Goal: Download file/media: Obtain a digital file from the website

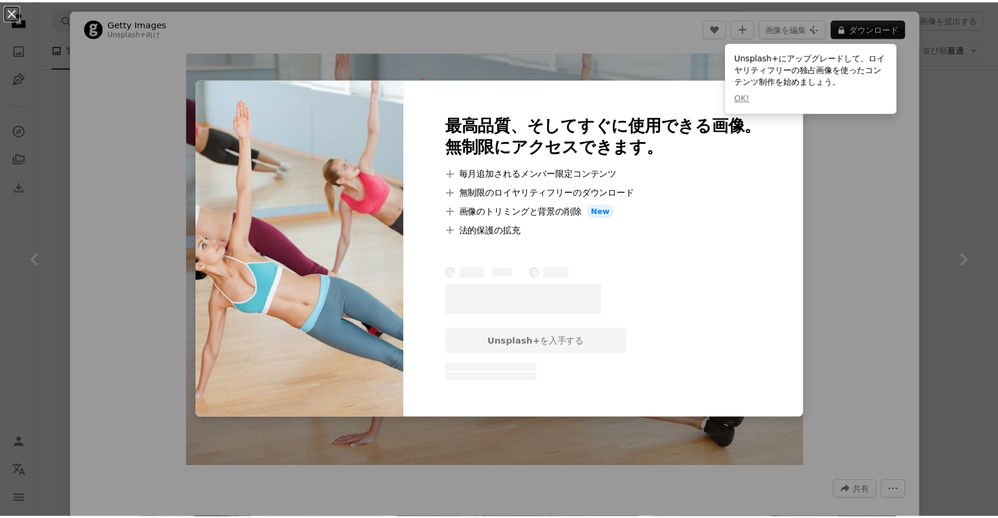
scroll to position [6628, 0]
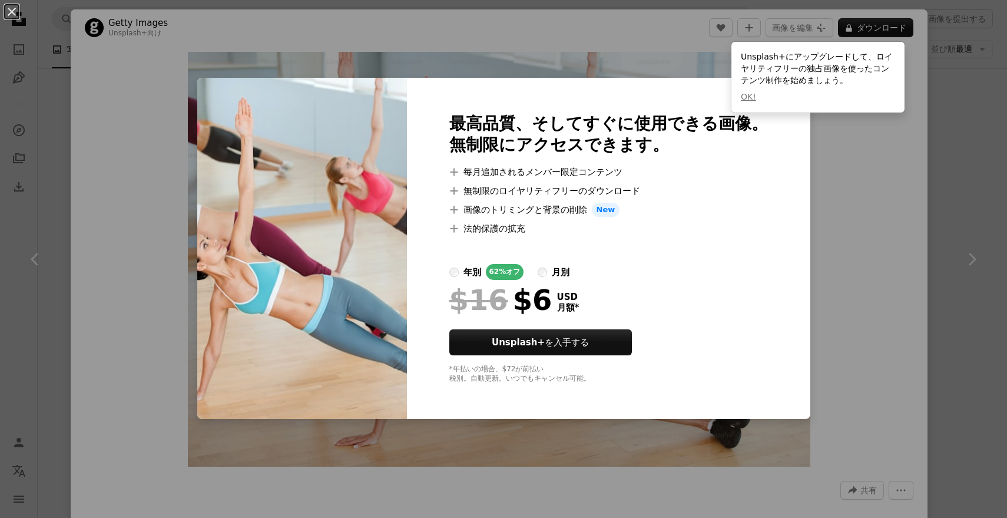
click at [857, 221] on div "An X shape 最高品質、そしてすぐに使用できる画像。 無制限にアクセスできます。 A plus sign 毎月追加されるメンバー限定コンテンツ A p…" at bounding box center [503, 259] width 1007 height 518
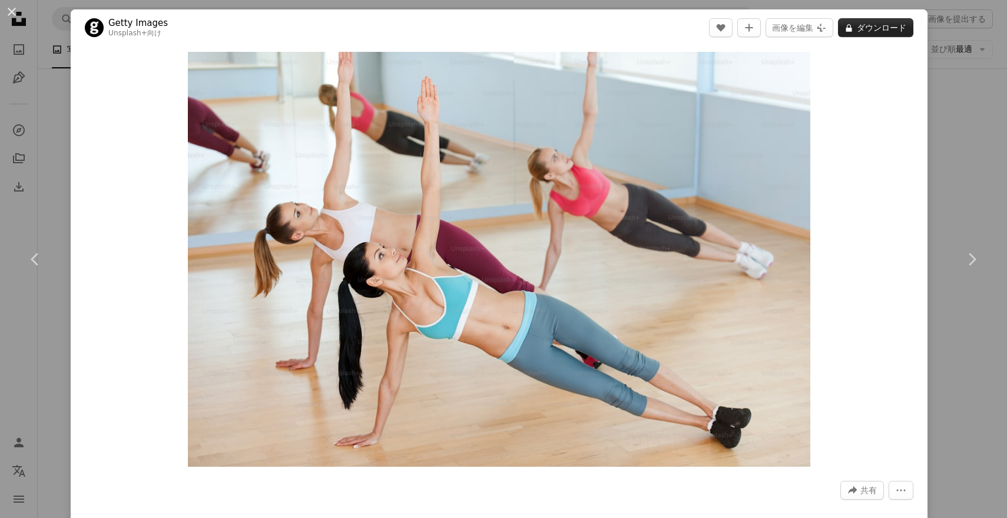
click at [872, 22] on button "A lock ダウンロード" at bounding box center [875, 27] width 75 height 19
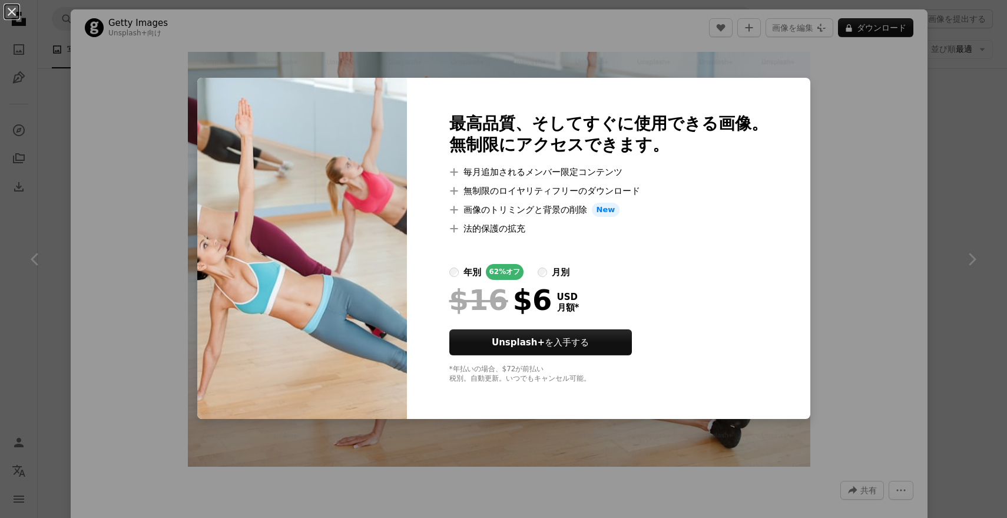
click at [860, 221] on div "An X shape 最高品質、そしてすぐに使用できる画像。 無制限にアクセスできます。 A plus sign 毎月追加されるメンバー限定コンテンツ A p…" at bounding box center [503, 259] width 1007 height 518
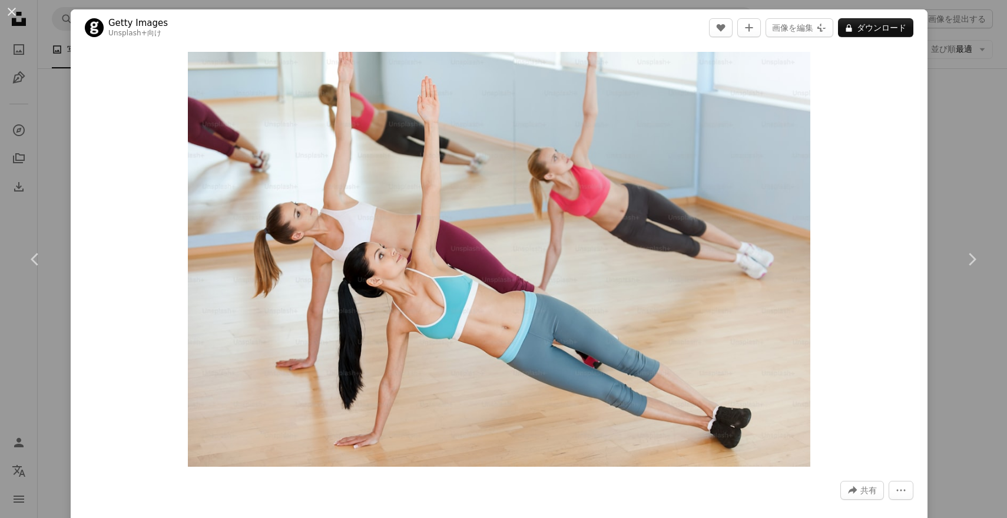
click at [927, 181] on div "An X shape Chevron left Chevron right Getty Images Unsplash+ 向け A heart A plus …" at bounding box center [503, 259] width 1007 height 518
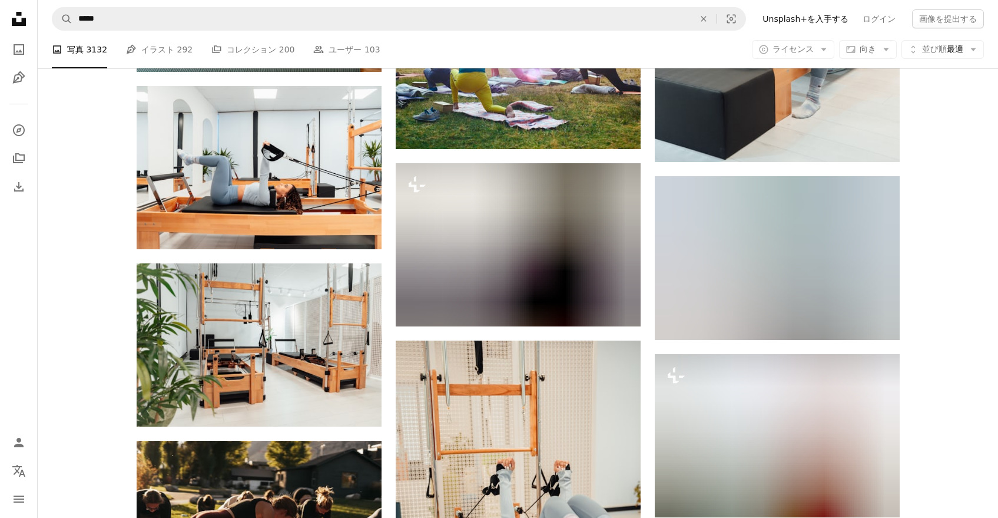
scroll to position [9317, 0]
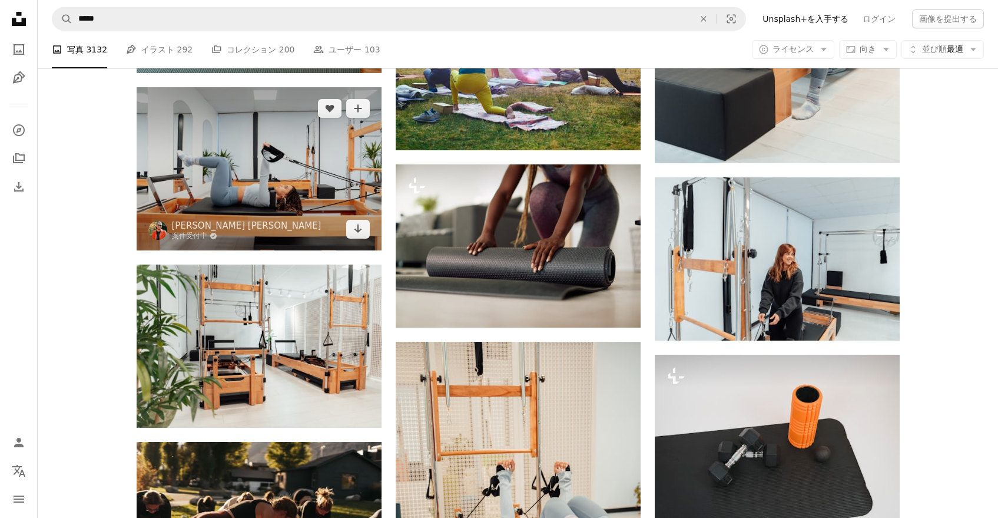
click at [358, 187] on img at bounding box center [259, 168] width 245 height 163
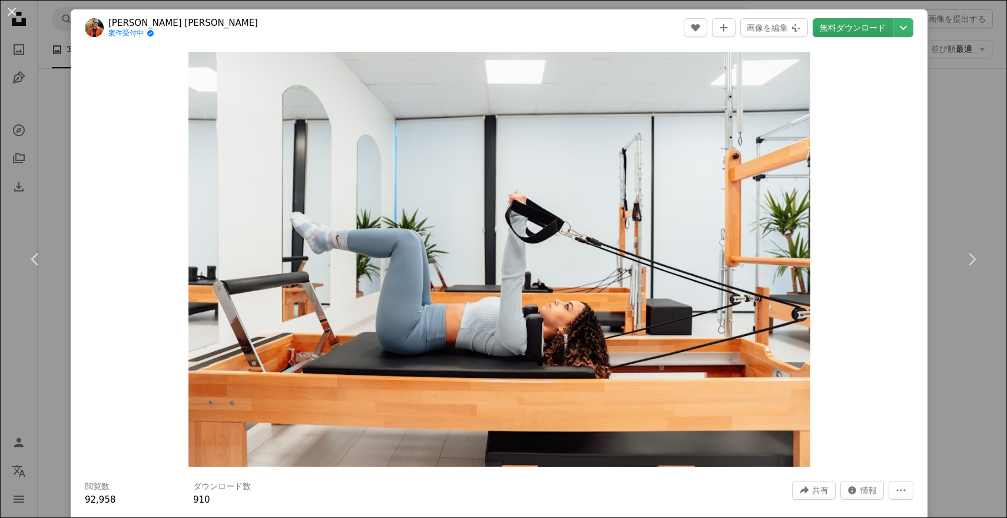
click at [851, 29] on link "無料ダウンロード" at bounding box center [853, 27] width 80 height 19
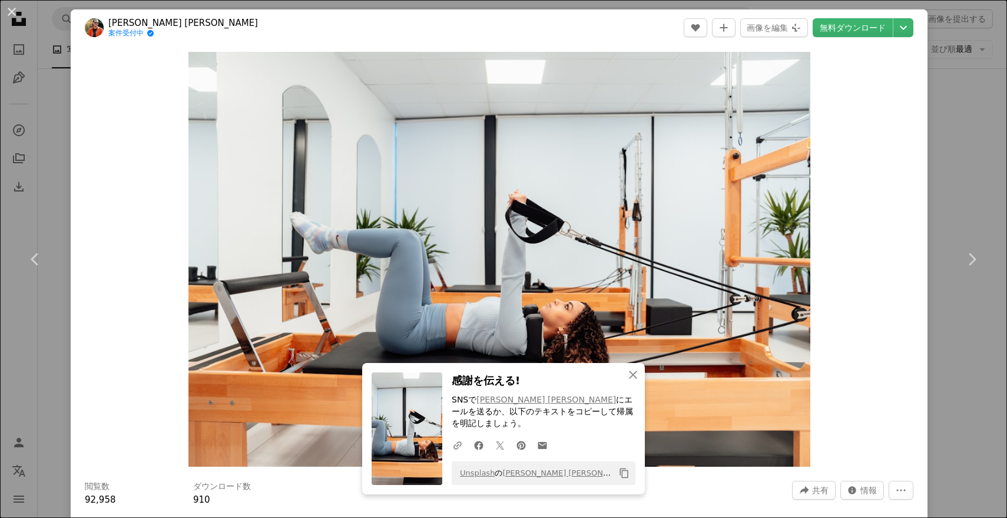
click at [948, 77] on div "An X shape Chevron left Chevron right [PERSON_NAME] [PERSON_NAME] 案件受付中 A check…" at bounding box center [503, 259] width 1007 height 518
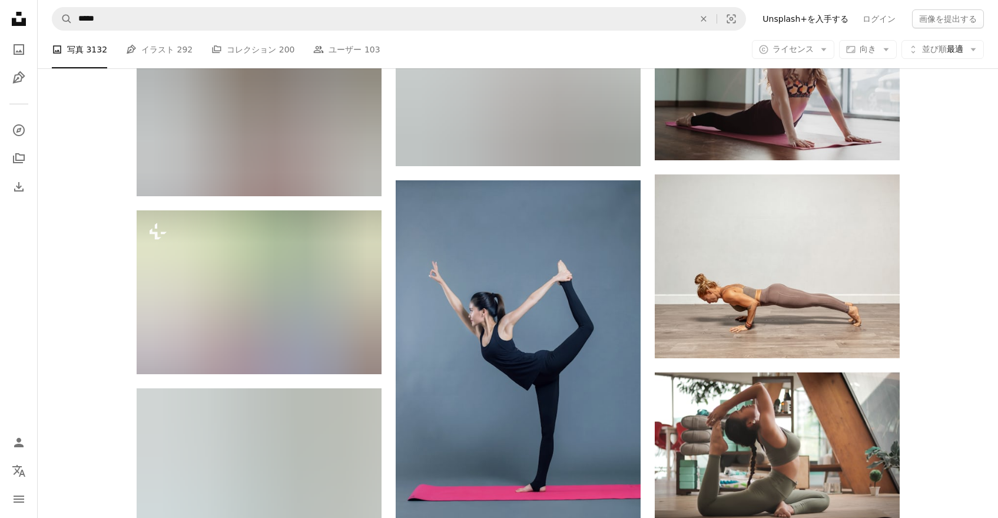
scroll to position [12295, 0]
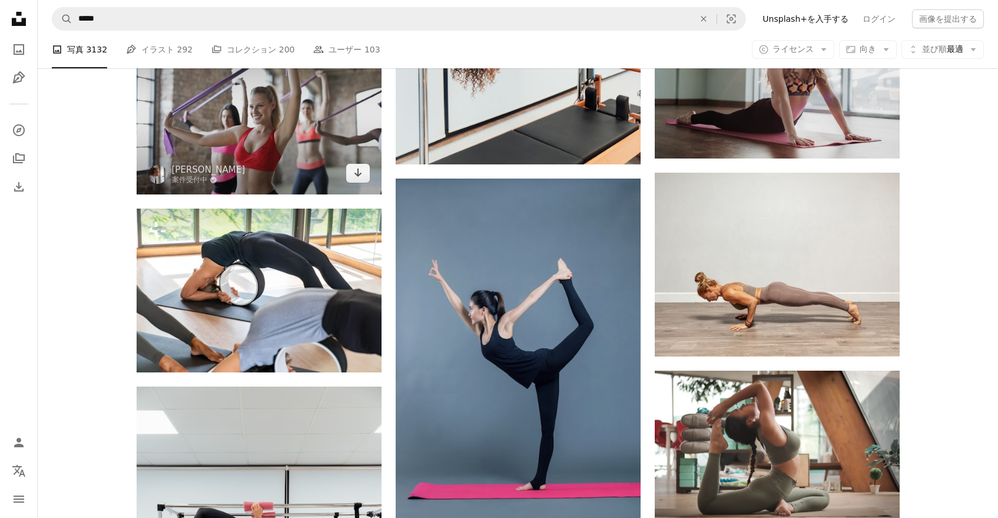
click at [297, 94] on img at bounding box center [259, 112] width 245 height 163
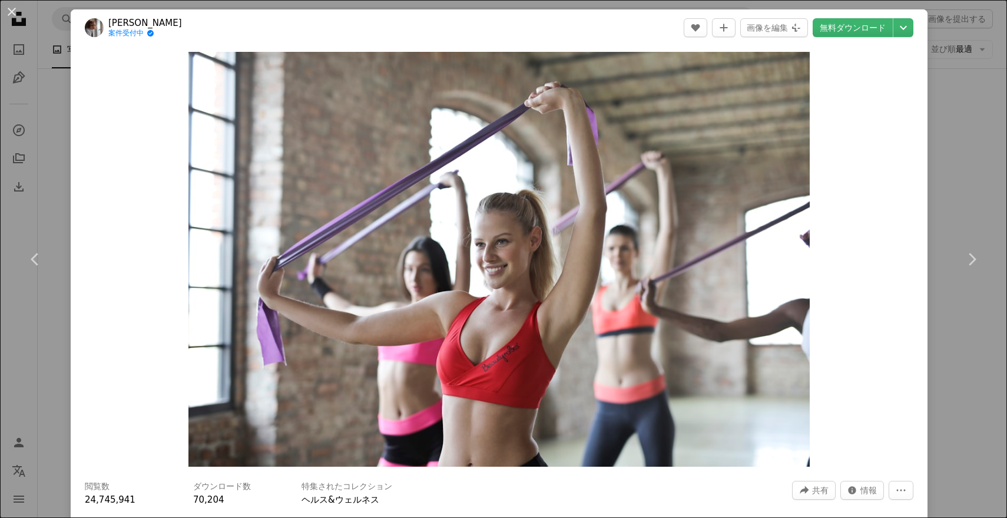
click at [926, 184] on div "An X shape Chevron left Chevron right [PERSON_NAME] 案件受付中 A checkmark inside of…" at bounding box center [503, 259] width 1007 height 518
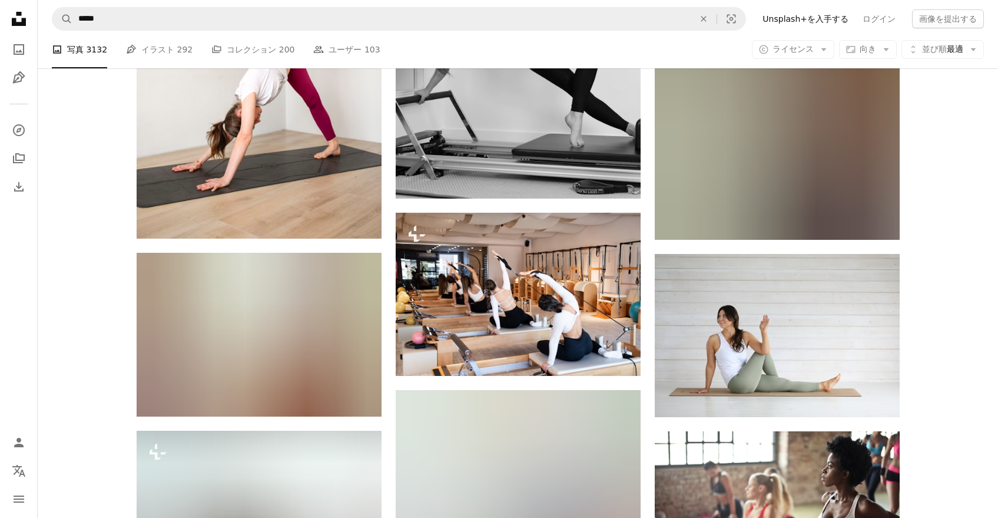
scroll to position [15743, 0]
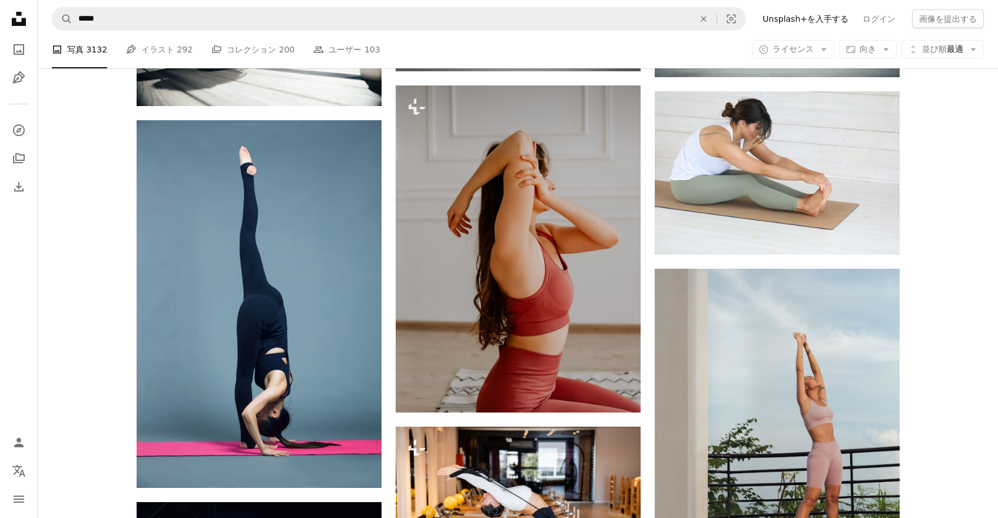
scroll to position [17330, 0]
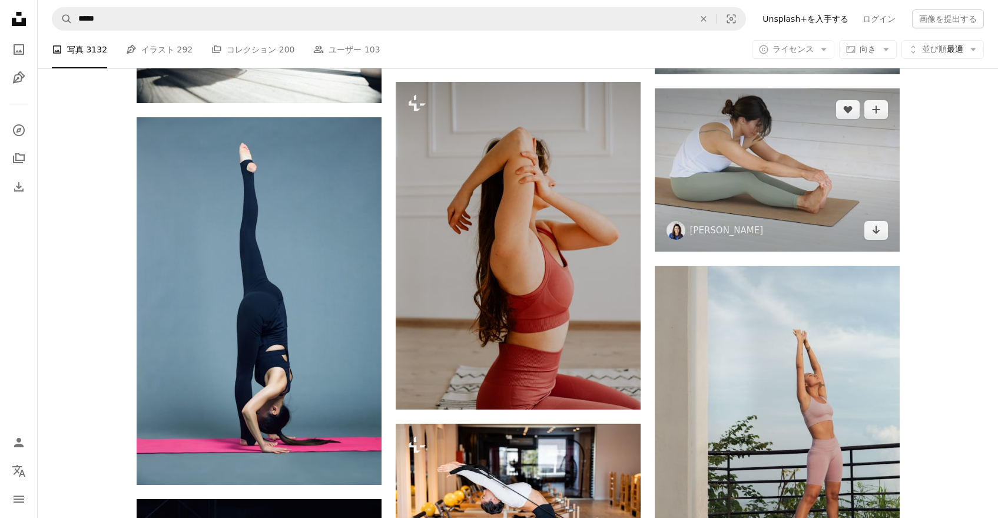
click at [793, 204] on img at bounding box center [777, 169] width 245 height 163
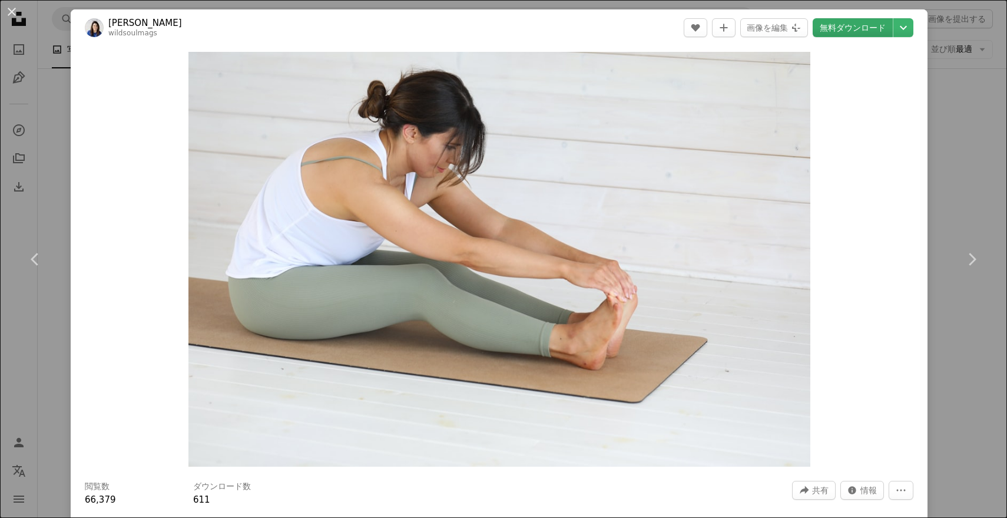
click at [822, 35] on link "無料ダウンロード" at bounding box center [853, 27] width 80 height 19
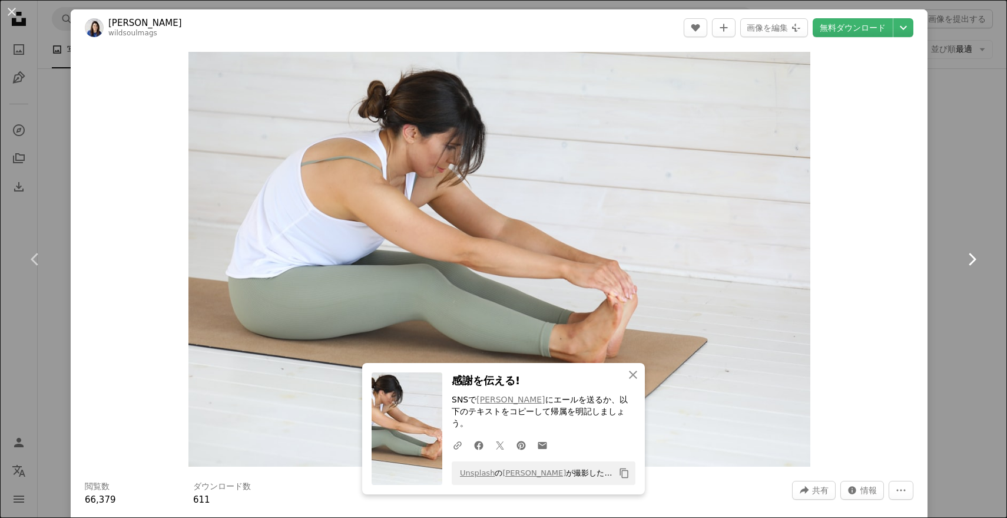
click at [941, 220] on link "Chevron right" at bounding box center [971, 259] width 71 height 113
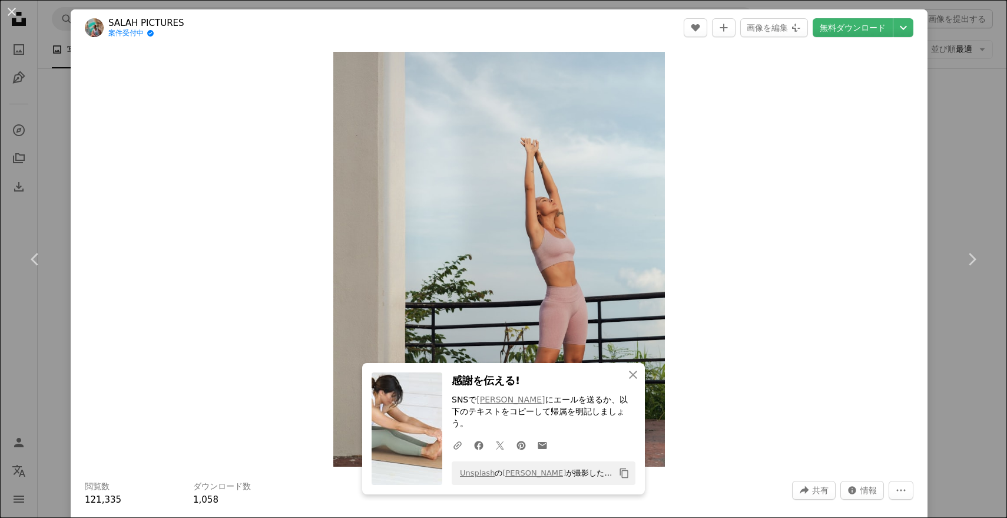
click at [956, 118] on div "An X shape Chevron left Chevron right SALAH PICTURES 案件受付中 A checkmark inside o…" at bounding box center [503, 259] width 1007 height 518
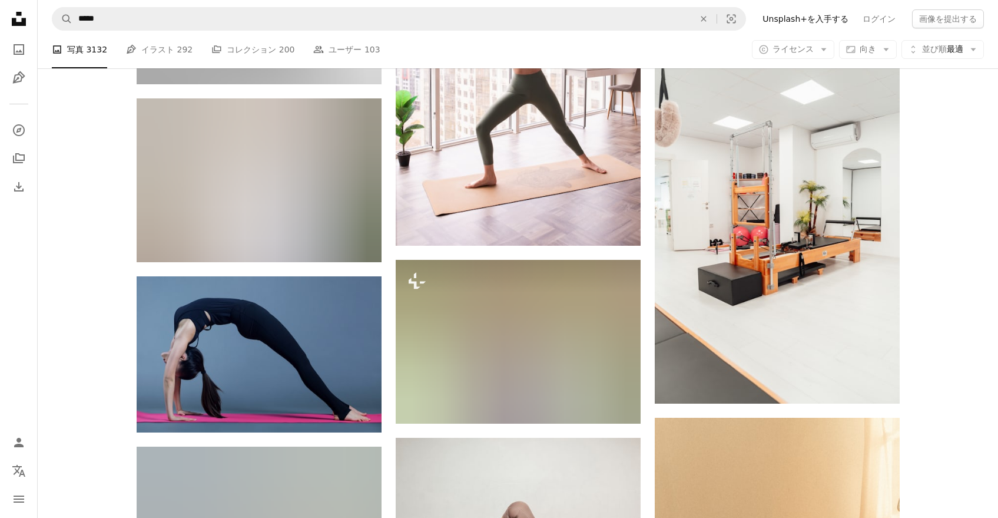
scroll to position [18434, 0]
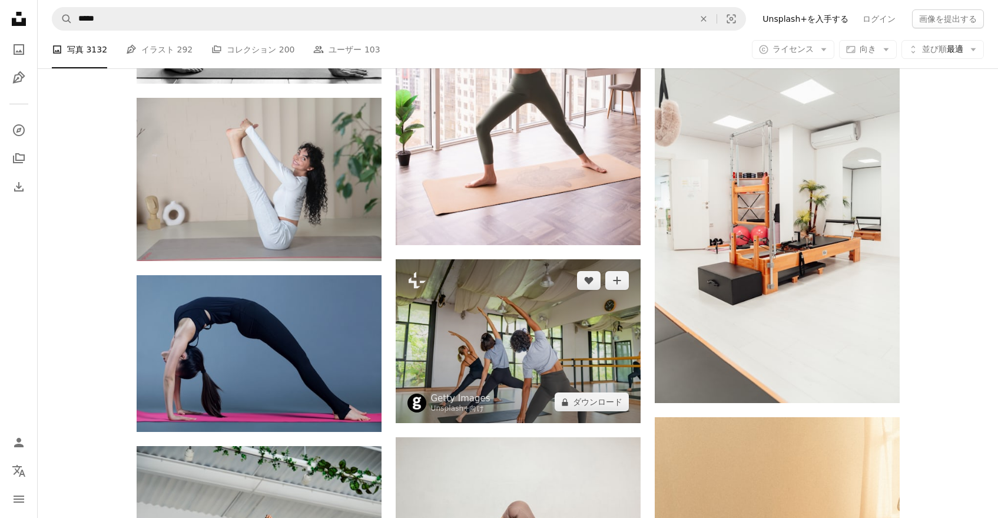
click at [511, 322] on img at bounding box center [518, 341] width 245 height 164
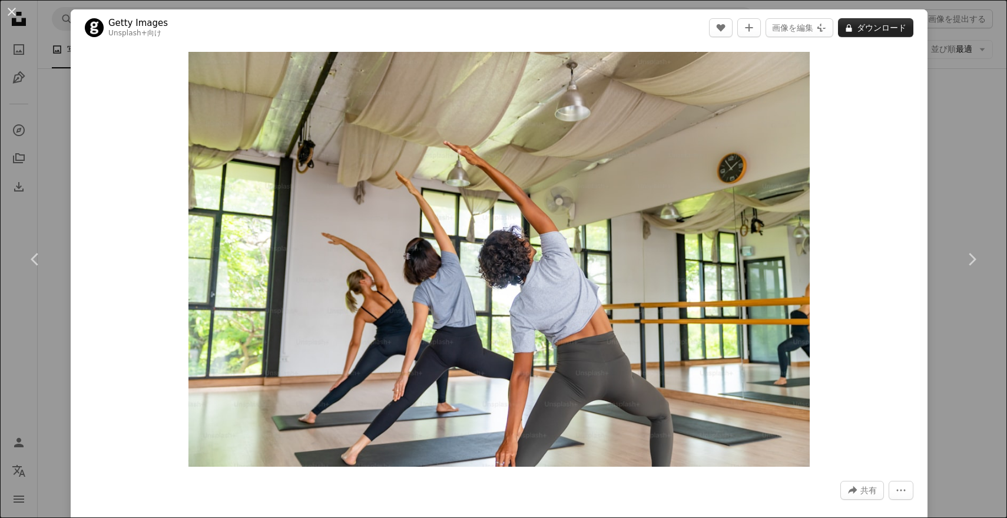
click at [869, 25] on button "A lock ダウンロード" at bounding box center [875, 27] width 75 height 19
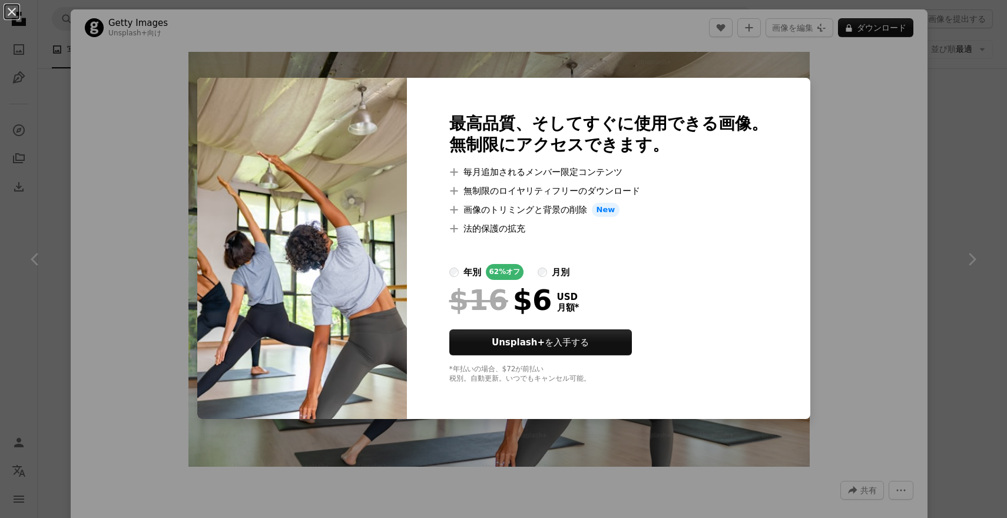
click at [814, 248] on div "An X shape 最高品質、そしてすぐに使用できる画像。 無制限にアクセスできます。 A plus sign 毎月追加されるメンバー限定コンテンツ A p…" at bounding box center [503, 259] width 1007 height 518
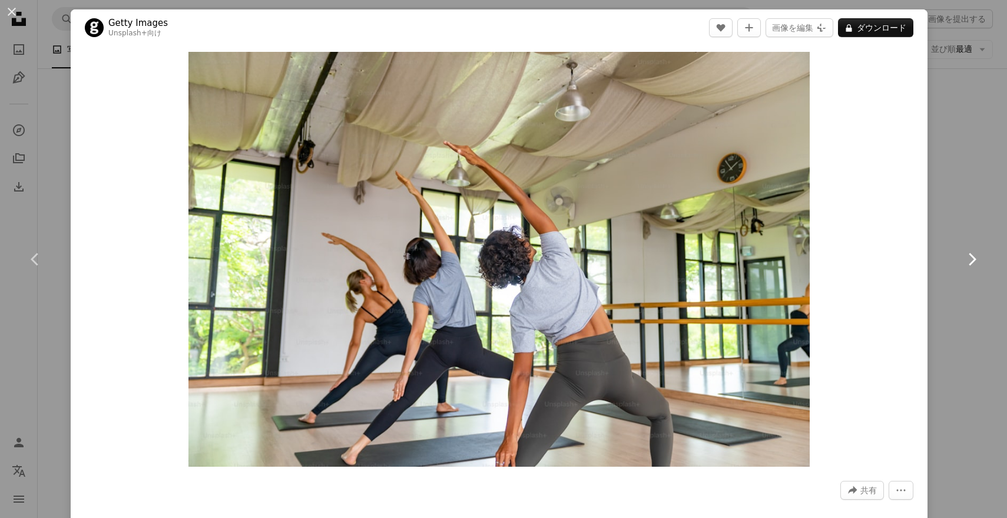
click at [947, 203] on link "Chevron right" at bounding box center [971, 259] width 71 height 113
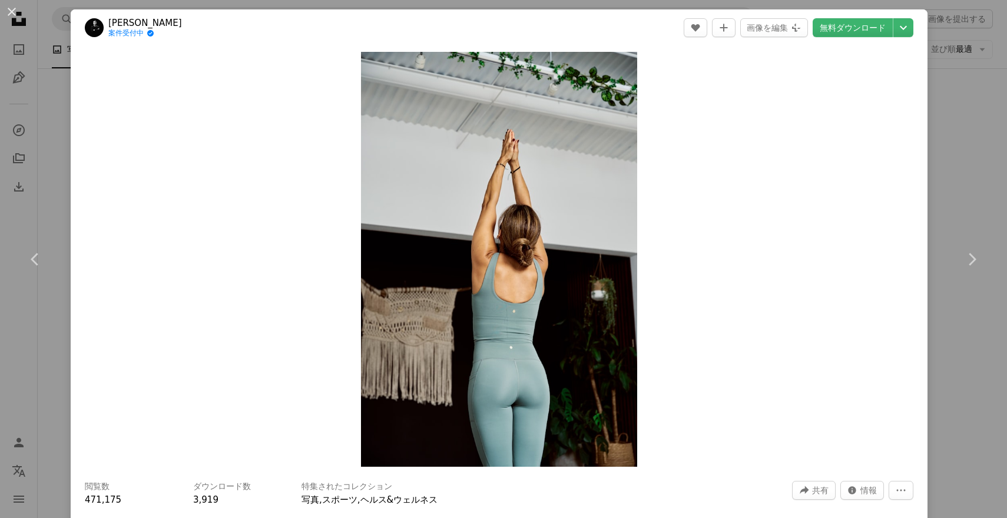
click at [958, 160] on div "An X shape Chevron left Chevron right [PERSON_NAME] 案件受付中 A checkmark inside of…" at bounding box center [503, 259] width 1007 height 518
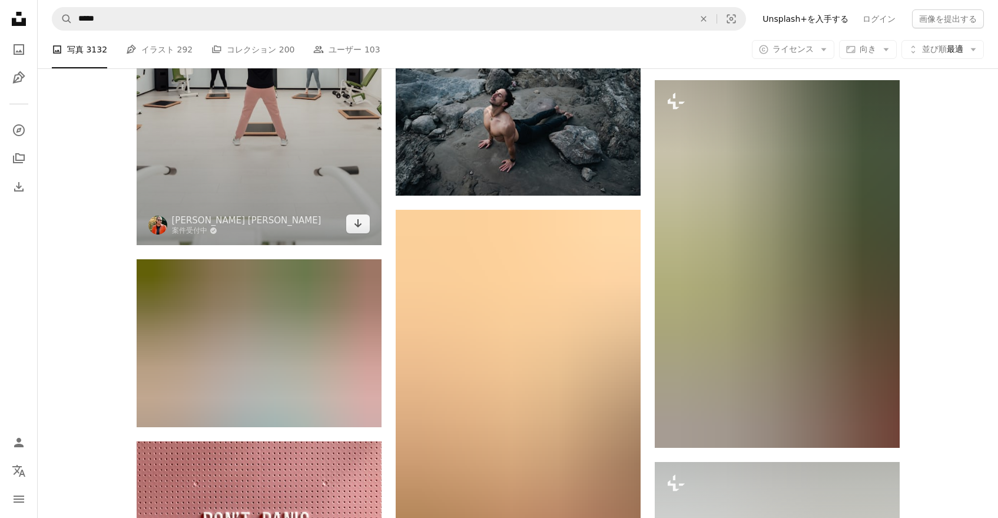
scroll to position [25910, 0]
